Goal: Information Seeking & Learning: Learn about a topic

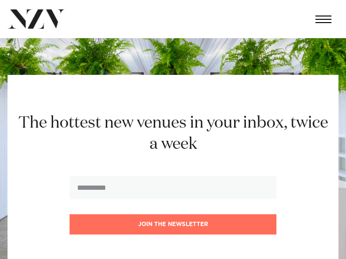
scroll to position [5640, 0]
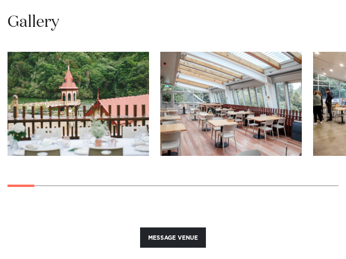
scroll to position [1057, 0]
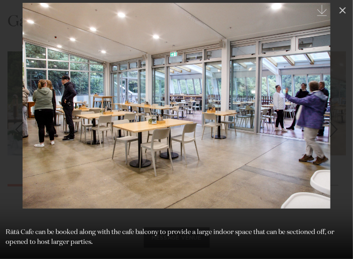
click at [346, 119] on link at bounding box center [336, 129] width 33 height 47
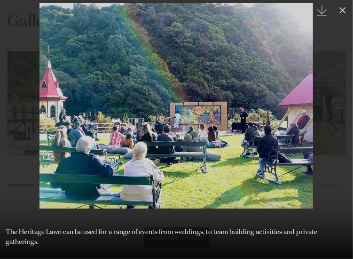
click at [334, 114] on link at bounding box center [336, 129] width 33 height 47
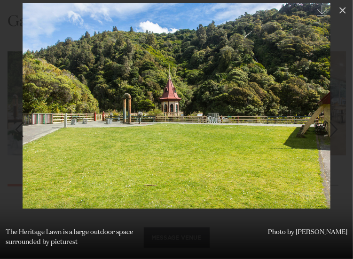
click at [334, 114] on link at bounding box center [336, 129] width 33 height 47
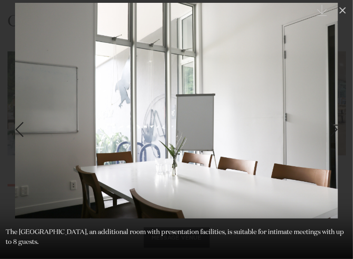
click at [334, 114] on link at bounding box center [336, 129] width 33 height 47
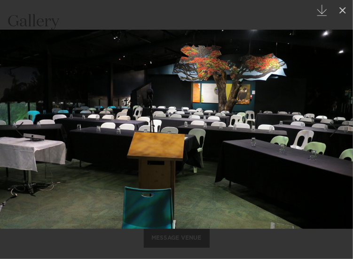
click at [334, 114] on link at bounding box center [336, 129] width 33 height 47
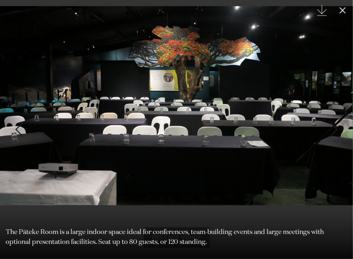
click at [334, 114] on div "8 / 27 Created with Sketch. The Pāteke Room is a large indoor space ideal for c…" at bounding box center [176, 129] width 353 height 259
click at [332, 118] on link at bounding box center [336, 129] width 33 height 47
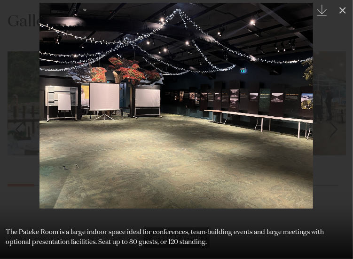
click at [333, 113] on link at bounding box center [336, 129] width 33 height 47
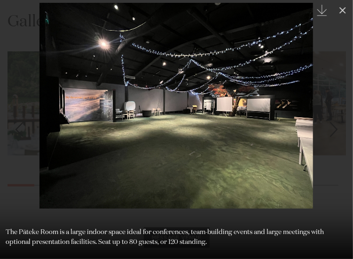
click at [333, 113] on div "10 / 27 Created with Sketch. The Pāteke Room is a large indoor space ideal for …" at bounding box center [176, 129] width 353 height 259
click at [333, 113] on link at bounding box center [336, 129] width 33 height 47
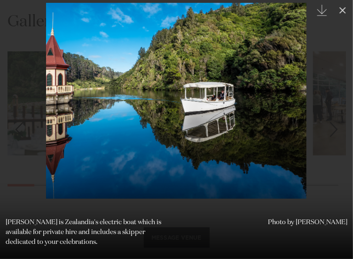
click at [336, 111] on link at bounding box center [336, 129] width 33 height 47
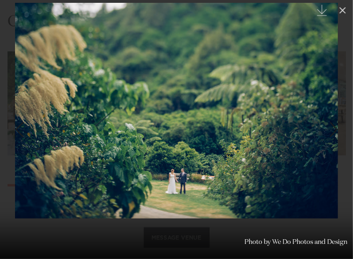
click at [336, 111] on link at bounding box center [336, 129] width 33 height 47
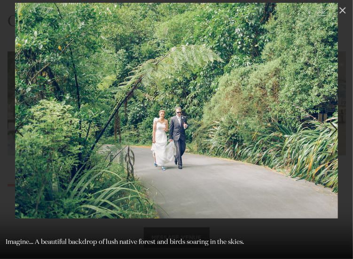
click at [336, 111] on link at bounding box center [336, 129] width 33 height 47
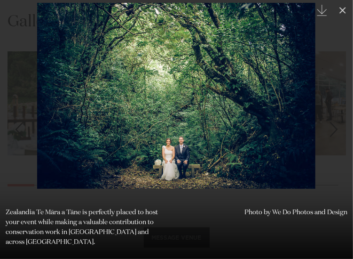
click at [336, 111] on link at bounding box center [336, 129] width 33 height 47
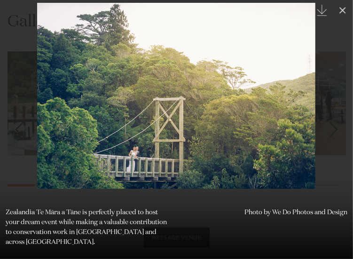
click at [336, 111] on link at bounding box center [336, 129] width 33 height 47
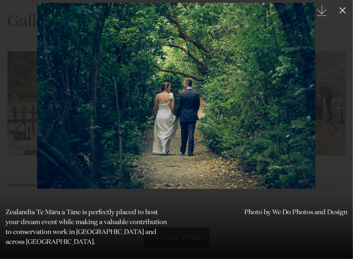
click at [336, 111] on link at bounding box center [336, 129] width 33 height 47
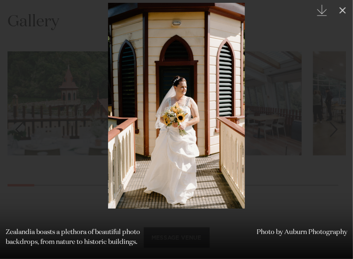
click at [336, 111] on link at bounding box center [336, 129] width 33 height 47
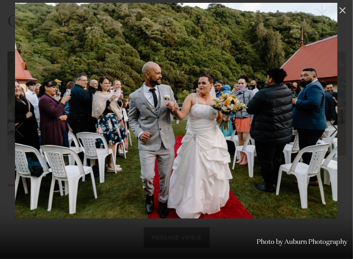
click at [336, 112] on link at bounding box center [336, 129] width 33 height 47
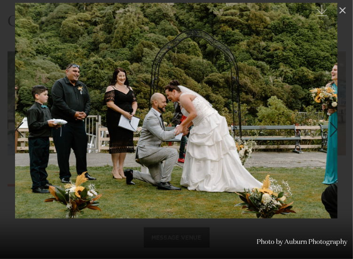
click at [336, 112] on link at bounding box center [336, 129] width 33 height 47
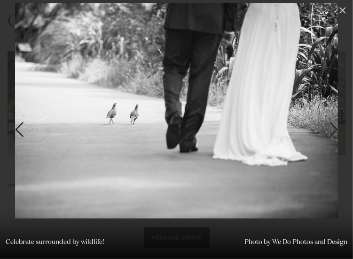
click at [336, 112] on link at bounding box center [336, 129] width 33 height 47
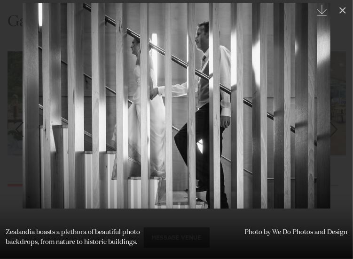
click at [336, 112] on link at bounding box center [336, 129] width 33 height 47
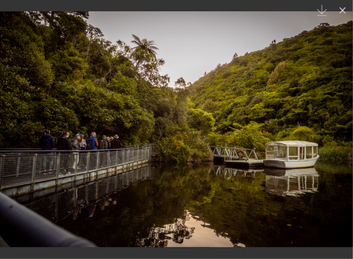
click at [335, 113] on link at bounding box center [336, 129] width 33 height 47
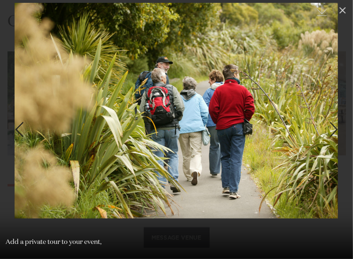
click at [335, 113] on link at bounding box center [336, 129] width 33 height 47
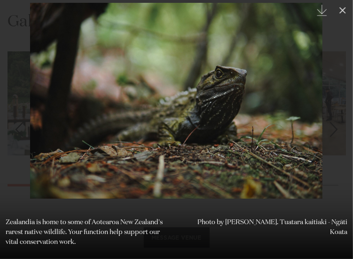
click at [335, 113] on link at bounding box center [336, 129] width 33 height 47
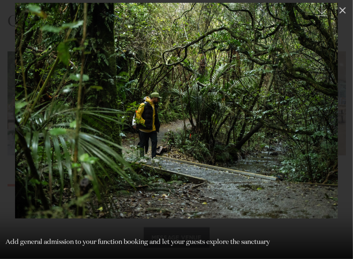
click at [335, 113] on link at bounding box center [336, 129] width 33 height 47
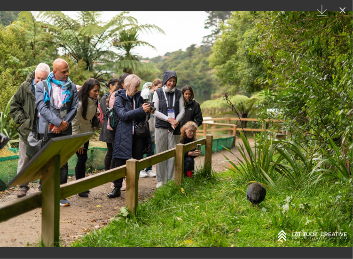
click at [335, 113] on link at bounding box center [336, 129] width 33 height 47
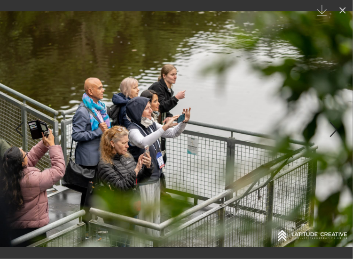
click at [335, 113] on link at bounding box center [336, 129] width 33 height 47
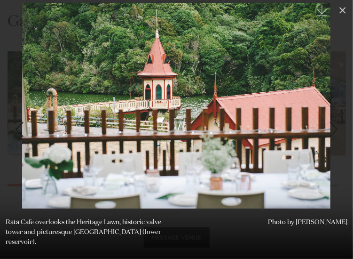
click at [335, 113] on link at bounding box center [336, 129] width 33 height 47
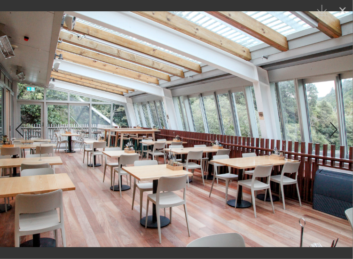
click at [335, 113] on link at bounding box center [336, 129] width 33 height 47
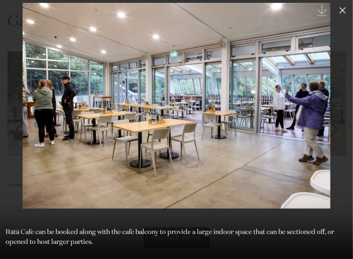
click at [335, 113] on link at bounding box center [336, 129] width 33 height 47
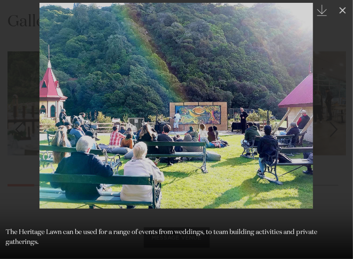
click at [335, 113] on link at bounding box center [336, 129] width 33 height 47
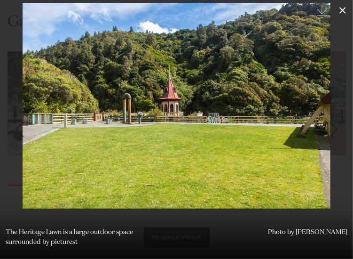
click at [343, 10] on icon at bounding box center [343, 10] width 7 height 7
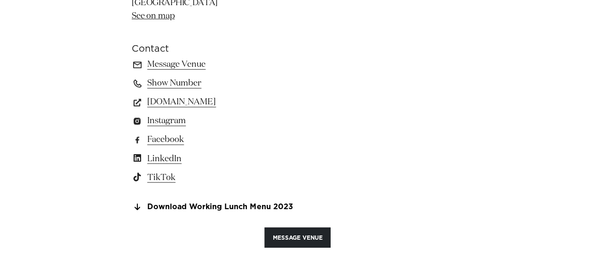
scroll to position [751, 0]
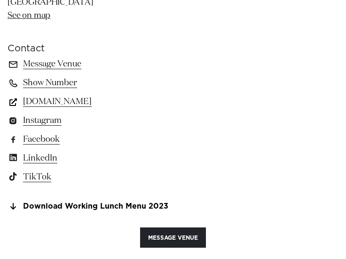
click at [98, 102] on link "www.visitzealandia.com" at bounding box center [173, 101] width 331 height 13
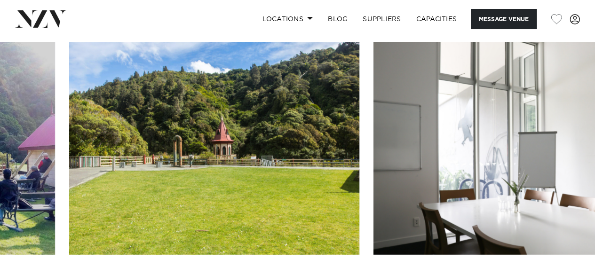
scroll to position [1202, 0]
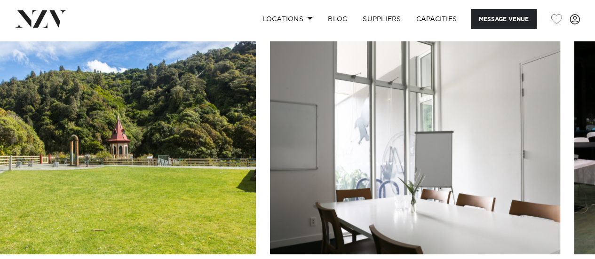
click at [0, 186] on img "5 / 27" at bounding box center [111, 147] width 290 height 213
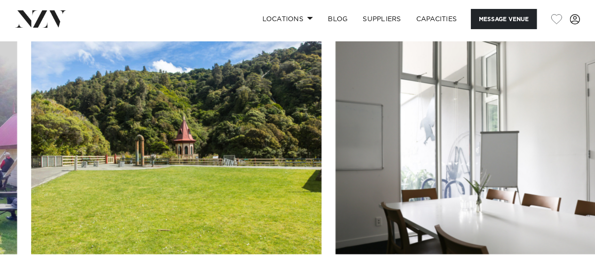
click at [173, 151] on swiper-container at bounding box center [297, 170] width 595 height 258
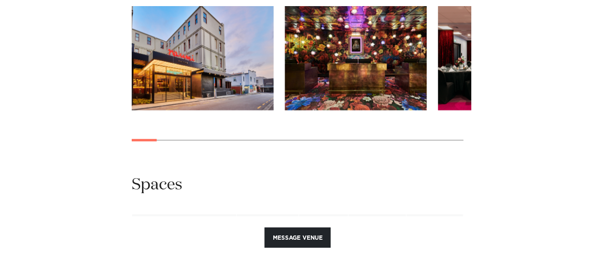
scroll to position [978, 0]
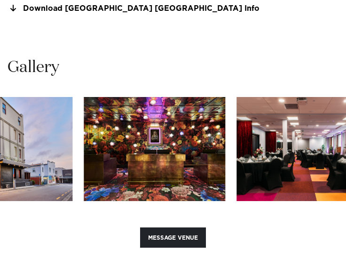
click at [237, 183] on img "3 / 29" at bounding box center [308, 149] width 142 height 104
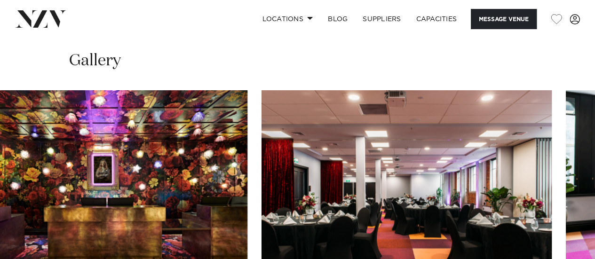
click at [245, 241] on swiper-container at bounding box center [297, 219] width 595 height 258
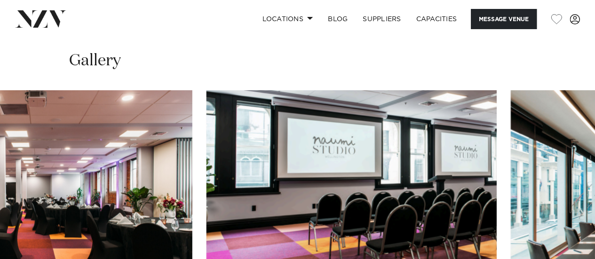
click at [184, 216] on swiper-container at bounding box center [297, 219] width 595 height 258
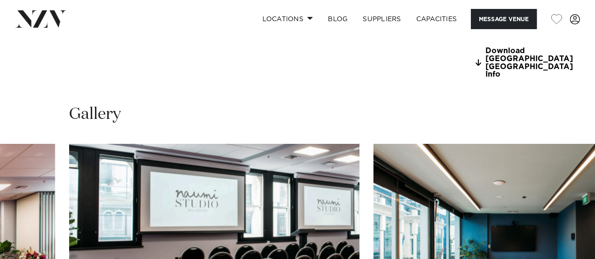
scroll to position [917, 0]
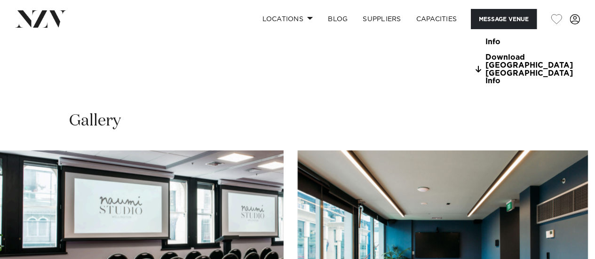
click at [298, 230] on img "5 / 29" at bounding box center [443, 257] width 290 height 213
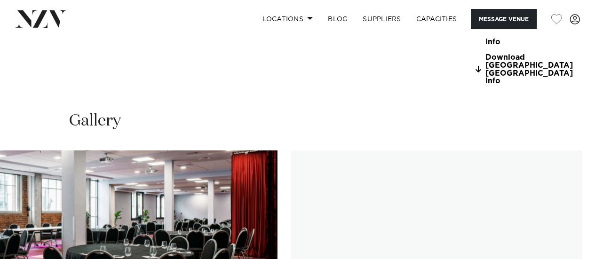
click at [2, 250] on img "7 / 29" at bounding box center [132, 257] width 290 height 213
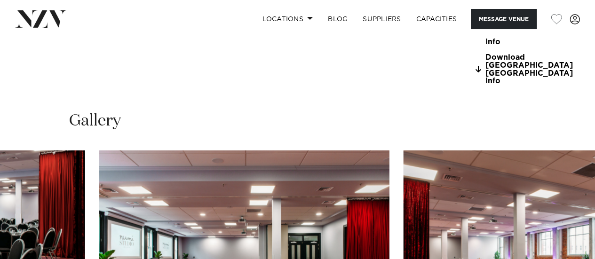
click at [99, 194] on img "8 / 29" at bounding box center [244, 257] width 290 height 213
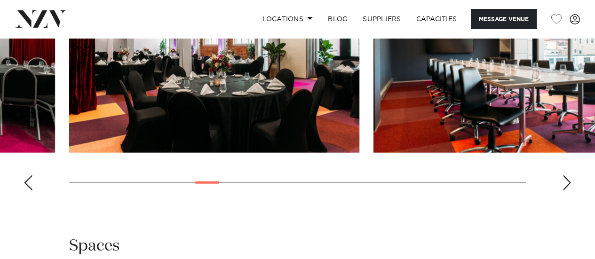
scroll to position [1129, 0]
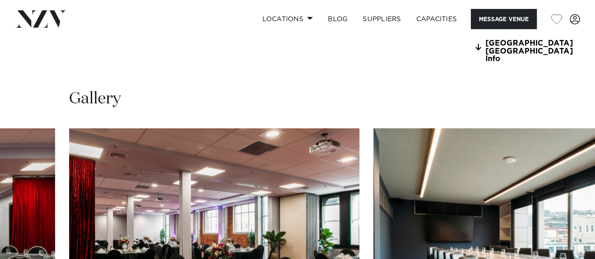
scroll to position [940, 0]
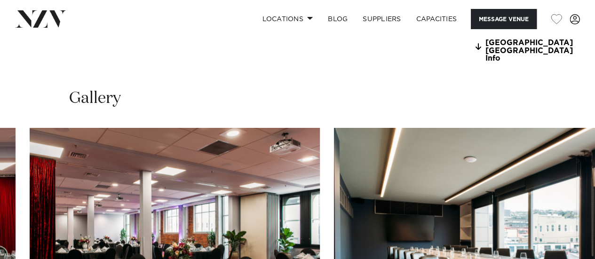
click at [81, 221] on img "9 / 29" at bounding box center [175, 234] width 290 height 213
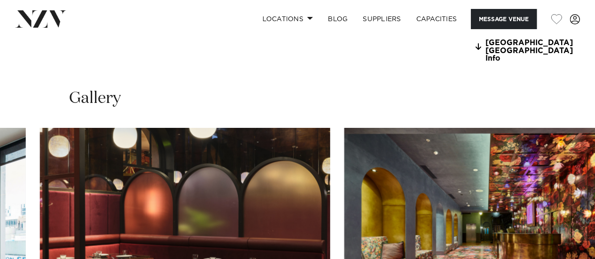
click at [4, 254] on swiper-container at bounding box center [297, 257] width 595 height 258
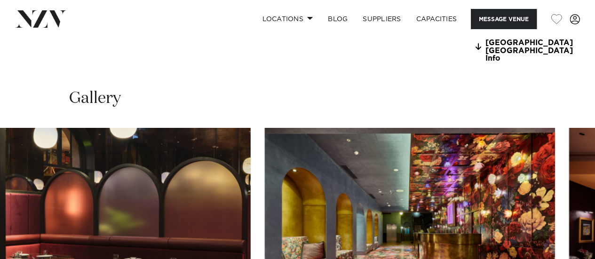
click at [202, 199] on img "11 / 29" at bounding box center [105, 234] width 290 height 213
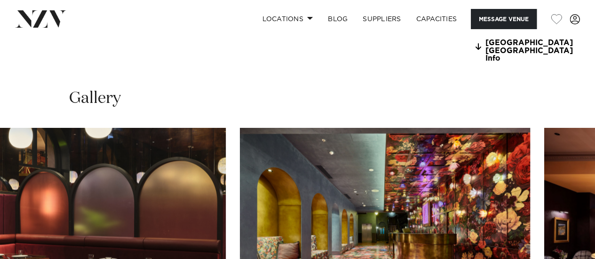
click at [240, 179] on img "12 / 29" at bounding box center [385, 234] width 290 height 213
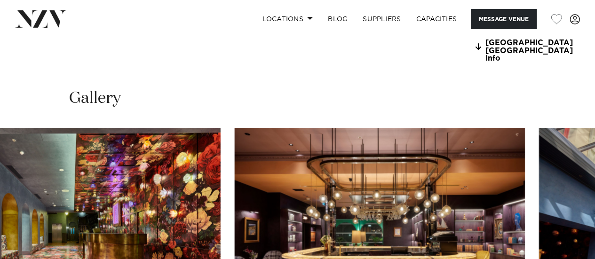
click at [247, 200] on img "13 / 29" at bounding box center [380, 234] width 290 height 213
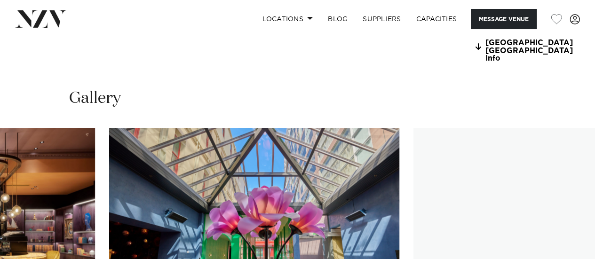
click at [123, 216] on img "14 / 29" at bounding box center [254, 234] width 290 height 213
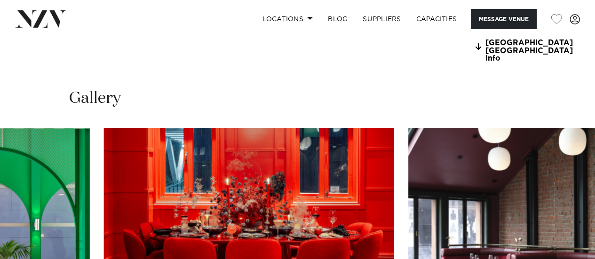
click at [133, 191] on img "16 / 29" at bounding box center [249, 234] width 290 height 213
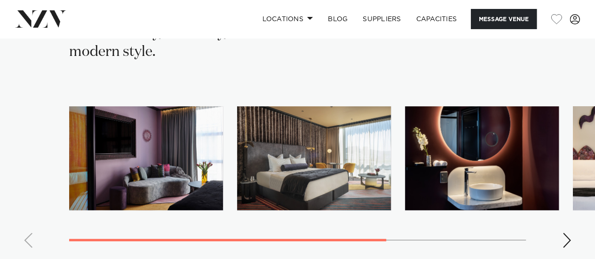
scroll to position [2335, 0]
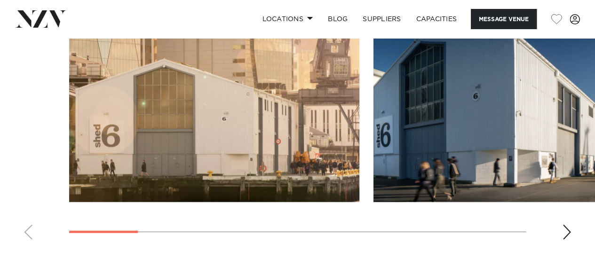
scroll to position [1128, 0]
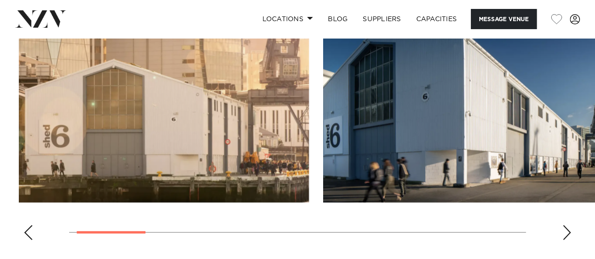
click at [19, 176] on img "1 / 10" at bounding box center [164, 96] width 290 height 213
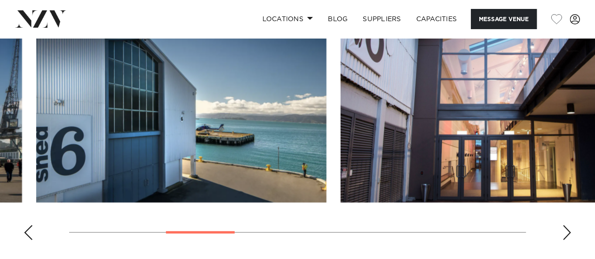
click at [36, 111] on img "3 / 10" at bounding box center [181, 96] width 290 height 213
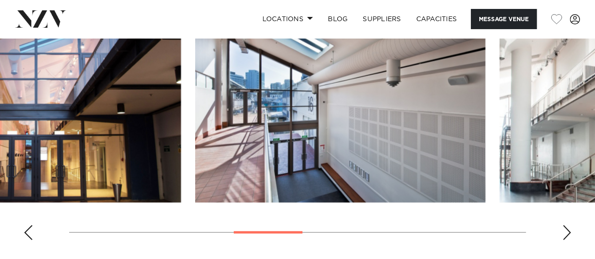
click at [39, 170] on img "4 / 10" at bounding box center [36, 96] width 290 height 213
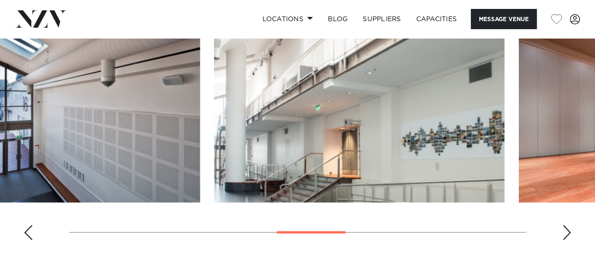
click at [214, 155] on img "6 / 10" at bounding box center [359, 96] width 290 height 213
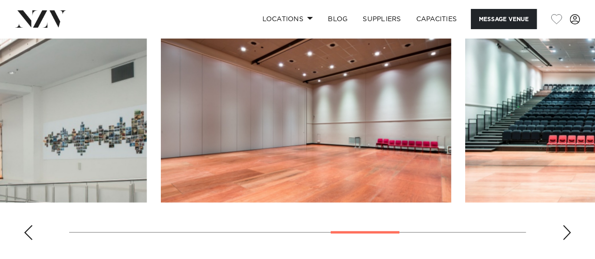
click at [212, 149] on img "7 / 10" at bounding box center [306, 96] width 290 height 213
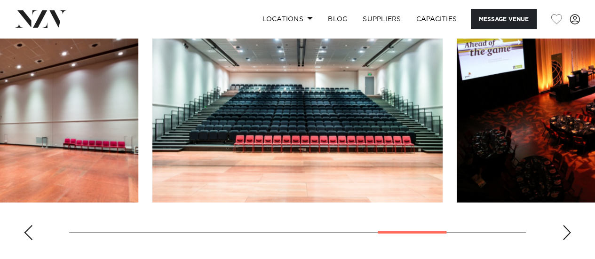
click at [248, 129] on img "8 / 10" at bounding box center [297, 96] width 290 height 213
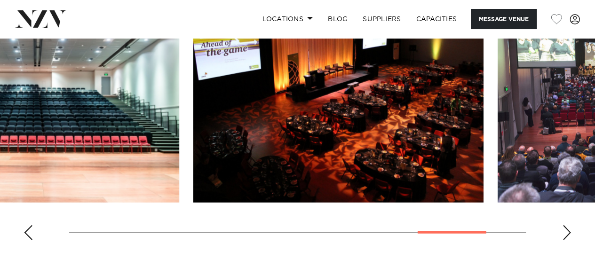
click at [251, 183] on img "9 / 10" at bounding box center [338, 96] width 290 height 213
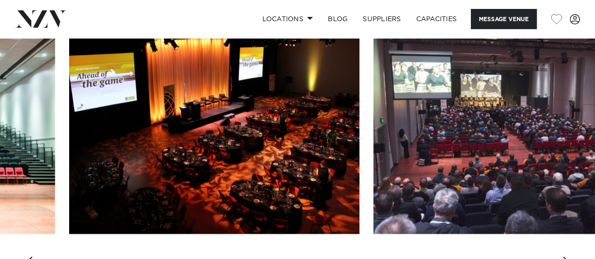
scroll to position [1098, 0]
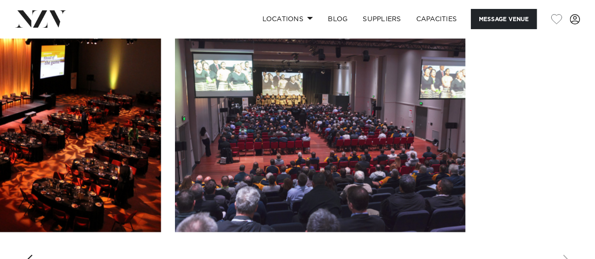
click at [0, 0] on slot at bounding box center [0, 0] width 0 height 0
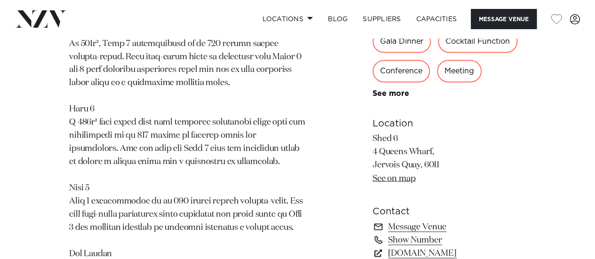
scroll to position [792, 0]
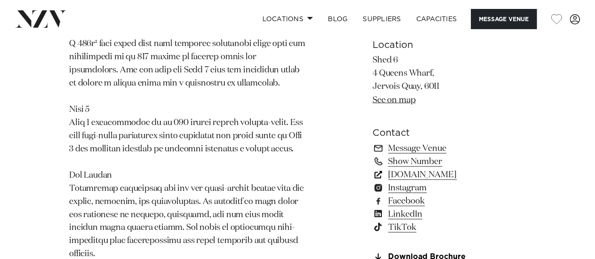
click at [346, 181] on link "www.wellingtonnz.com" at bounding box center [449, 173] width 153 height 13
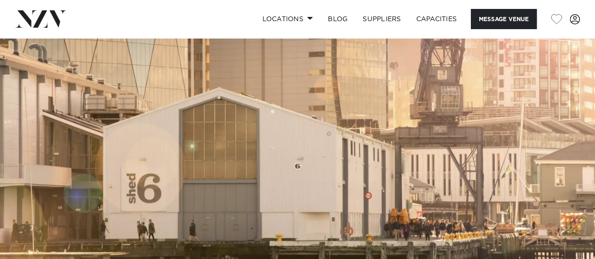
scroll to position [0, 0]
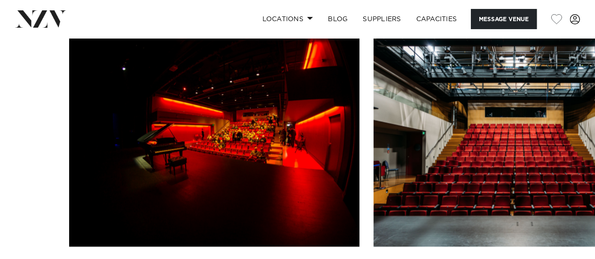
scroll to position [1089, 0]
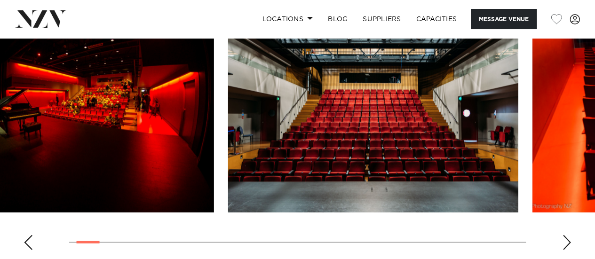
click at [27, 176] on img "1 / 30" at bounding box center [69, 106] width 290 height 213
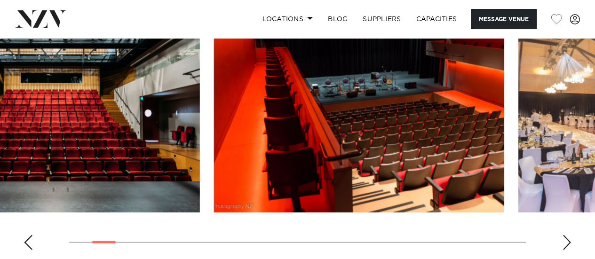
click at [0, 155] on img "2 / 30" at bounding box center [55, 106] width 290 height 213
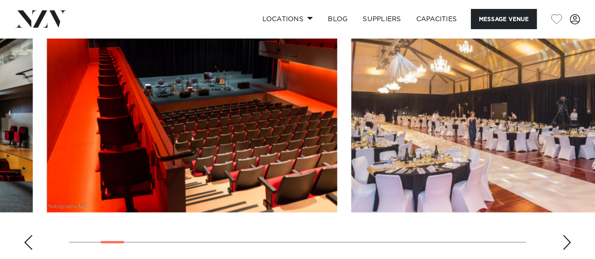
click at [47, 126] on img "3 / 30" at bounding box center [192, 106] width 290 height 213
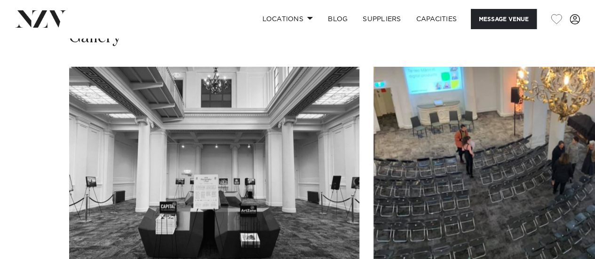
scroll to position [797, 0]
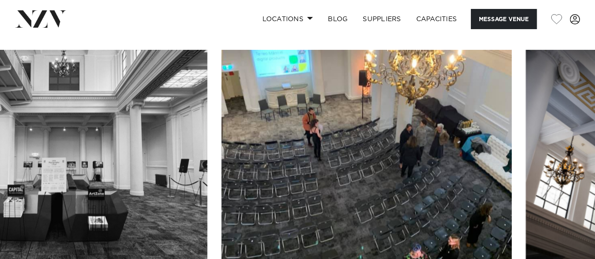
click at [198, 183] on div at bounding box center [145, 156] width 457 height 213
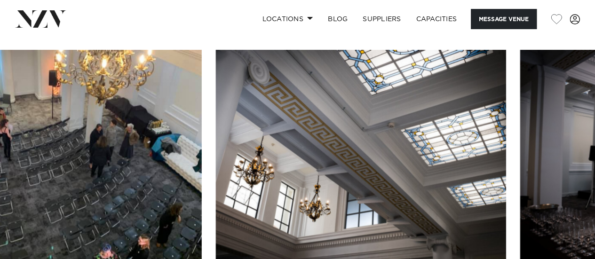
click at [103, 205] on img "2 / 12" at bounding box center [57, 156] width 290 height 213
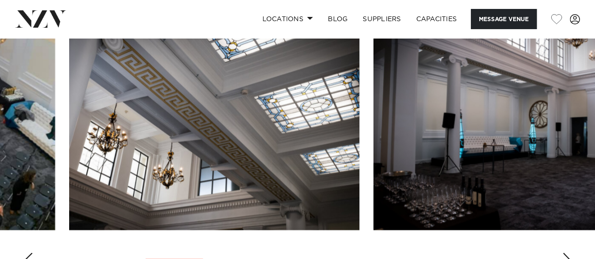
scroll to position [836, 0]
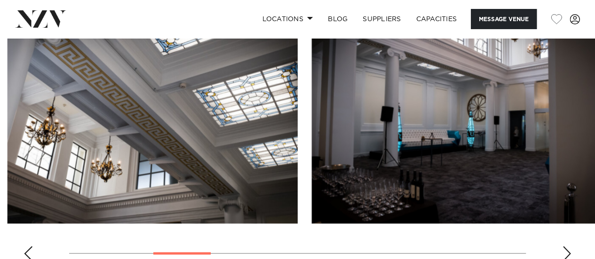
click at [8, 216] on img "3 / 12" at bounding box center [153, 116] width 290 height 213
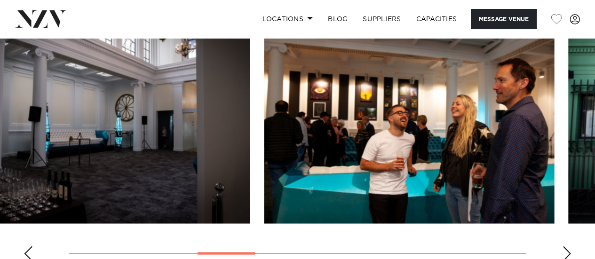
click at [0, 237] on swiper-container at bounding box center [297, 139] width 595 height 258
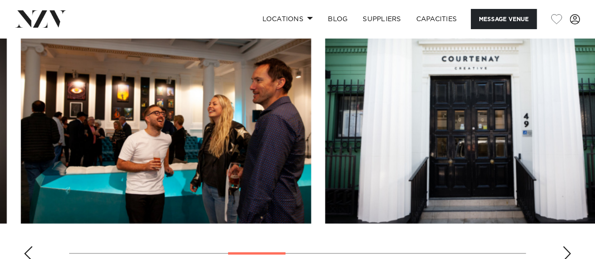
click at [86, 222] on img "5 / 12" at bounding box center [166, 116] width 290 height 213
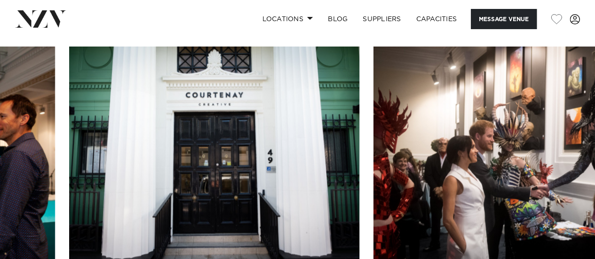
scroll to position [801, 0]
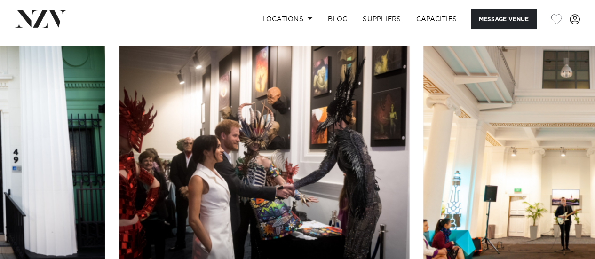
click at [84, 211] on swiper-container at bounding box center [297, 175] width 595 height 258
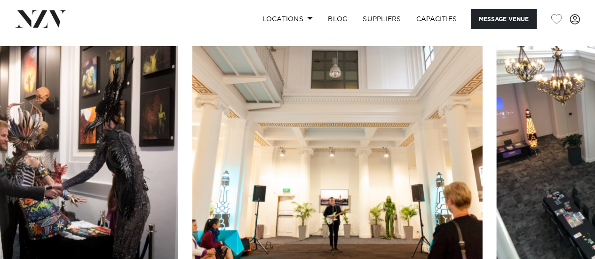
click at [102, 188] on img "7 / 12" at bounding box center [33, 152] width 290 height 213
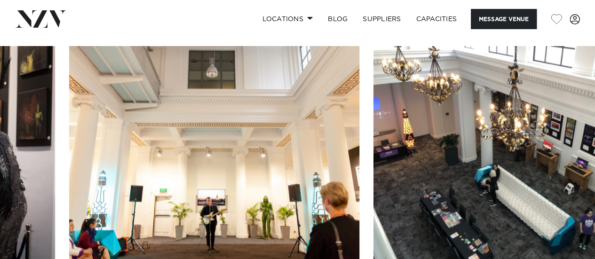
click at [229, 128] on img "8 / 12" at bounding box center [214, 152] width 290 height 213
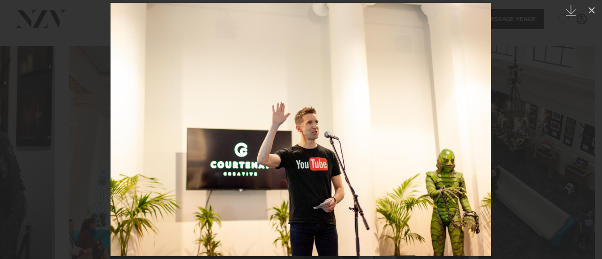
click at [59, 186] on div at bounding box center [301, 129] width 602 height 259
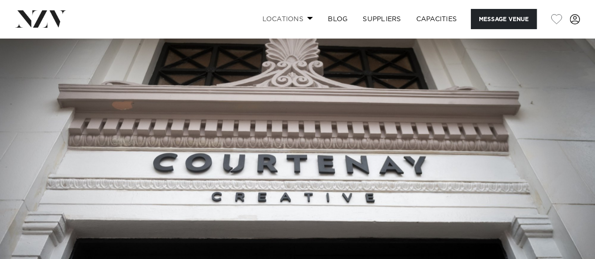
click at [288, 17] on link "Locations" at bounding box center [287, 19] width 66 height 20
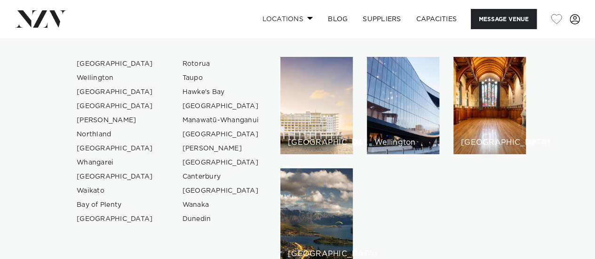
click at [303, 14] on link "Locations" at bounding box center [287, 19] width 66 height 20
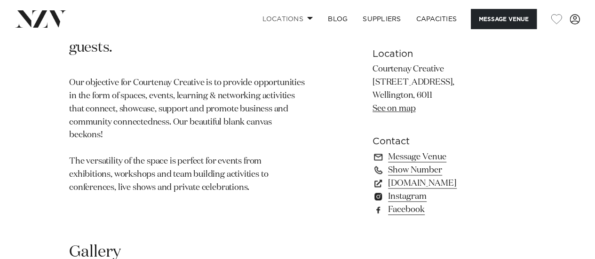
scroll to position [567, 0]
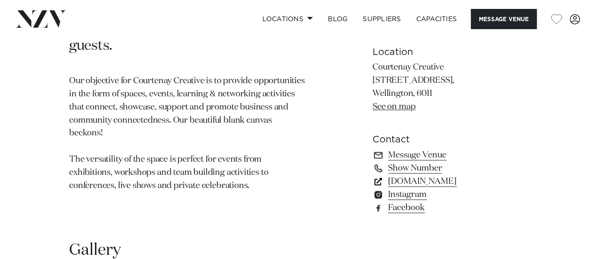
click at [346, 180] on link "www.courtenaycreative.nz" at bounding box center [449, 181] width 153 height 13
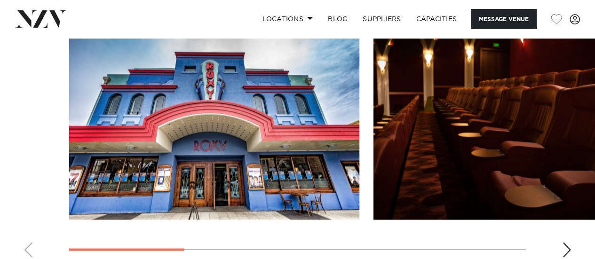
scroll to position [852, 0]
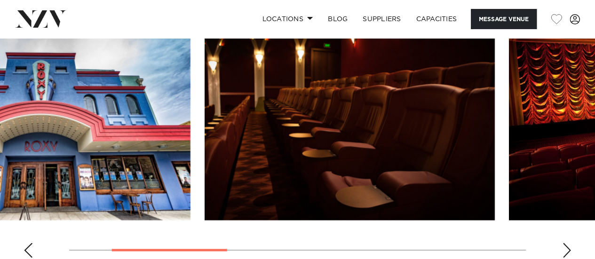
click at [205, 168] on img "2 / 6" at bounding box center [350, 113] width 290 height 213
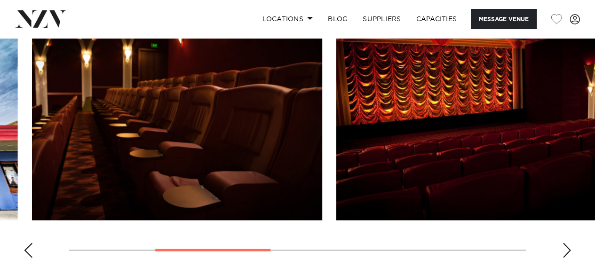
click at [0, 237] on swiper-container at bounding box center [297, 136] width 595 height 258
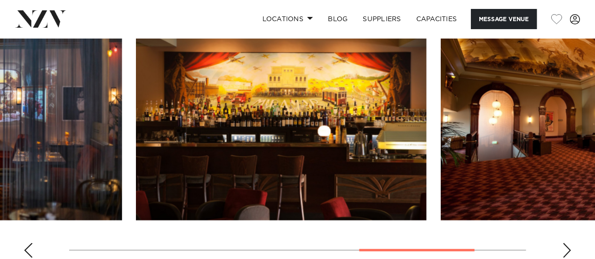
click at [0, 258] on html "Locations Auckland Wellington Christchurch Queenstown Hamilton Northland Bay of…" at bounding box center [297, 110] width 595 height 1924
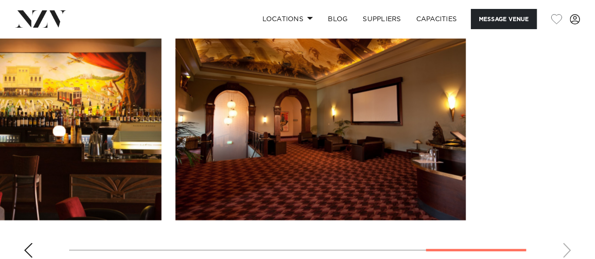
click at [44, 255] on swiper-container at bounding box center [297, 136] width 595 height 258
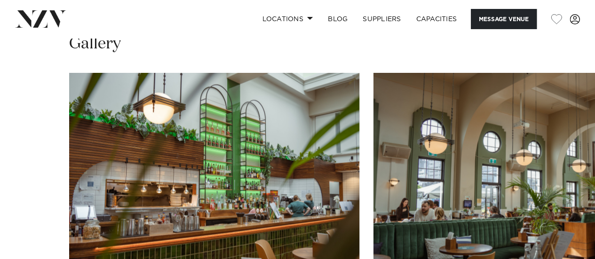
scroll to position [853, 0]
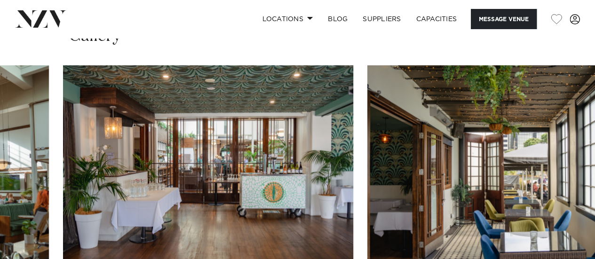
click at [0, 240] on swiper-container at bounding box center [297, 194] width 595 height 258
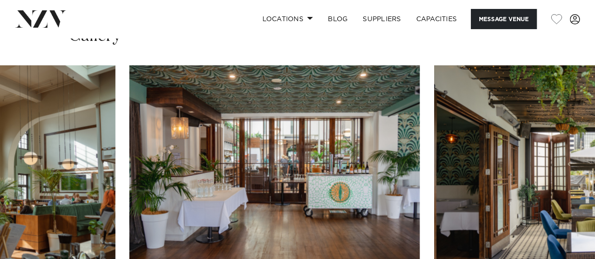
click at [0, 191] on swiper-container at bounding box center [297, 194] width 595 height 258
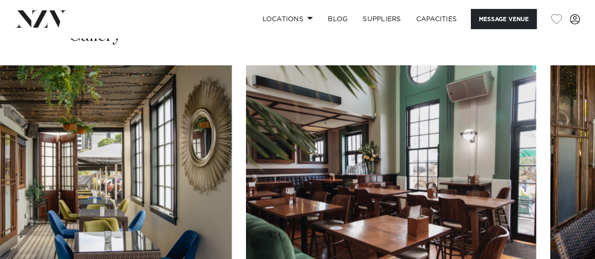
click at [15, 185] on img "4 / 10" at bounding box center [87, 171] width 290 height 213
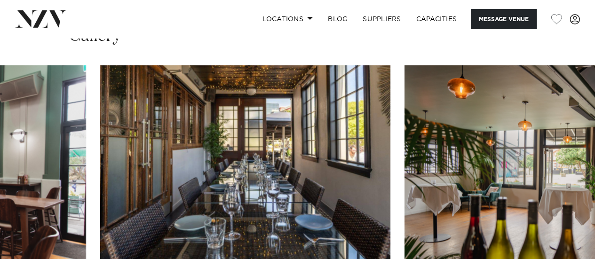
click at [83, 175] on swiper-container at bounding box center [297, 194] width 595 height 258
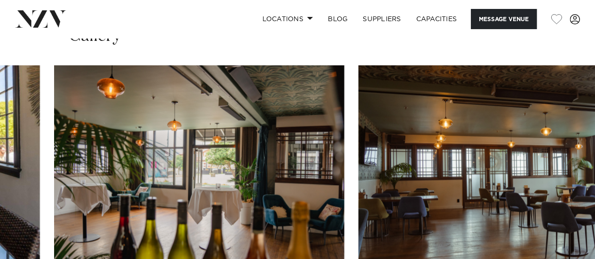
click at [62, 209] on img "7 / 10" at bounding box center [199, 171] width 290 height 213
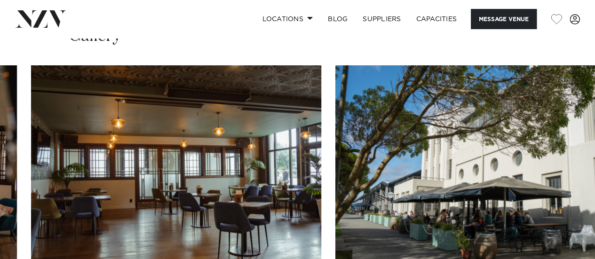
click at [64, 181] on img "8 / 10" at bounding box center [176, 171] width 290 height 213
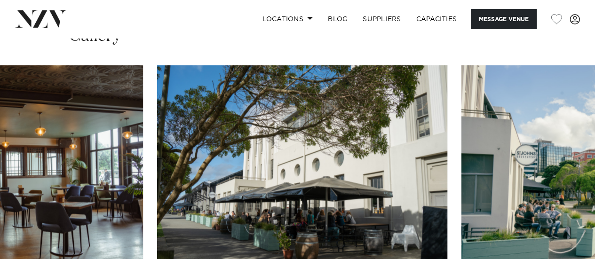
click at [14, 223] on swiper-container at bounding box center [297, 194] width 595 height 258
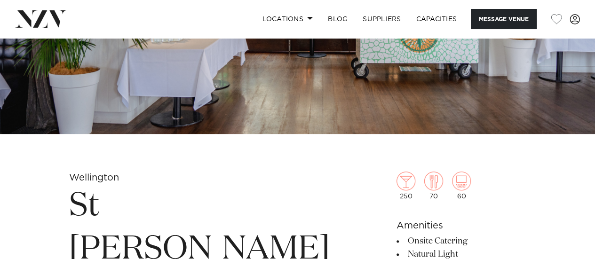
scroll to position [183, 0]
